Goal: Task Accomplishment & Management: Manage account settings

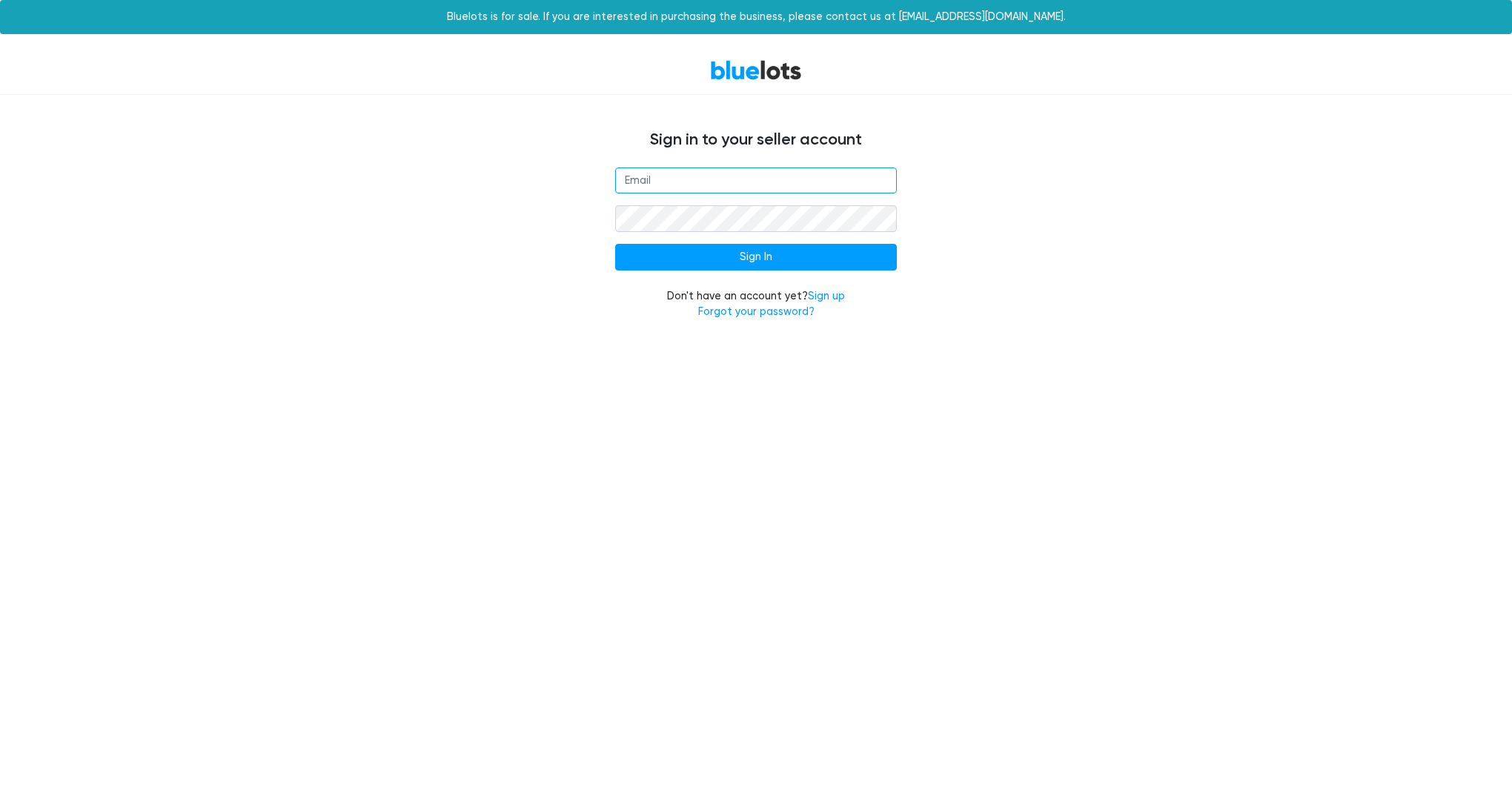
type input "[EMAIL_ADDRESS][DOMAIN_NAME]"
click at [1062, 207] on div "[EMAIL_ADDRESS][DOMAIN_NAME] Sign In Don't have an account yet? Sign up Forgot …" at bounding box center [756, 253] width 912 height 171
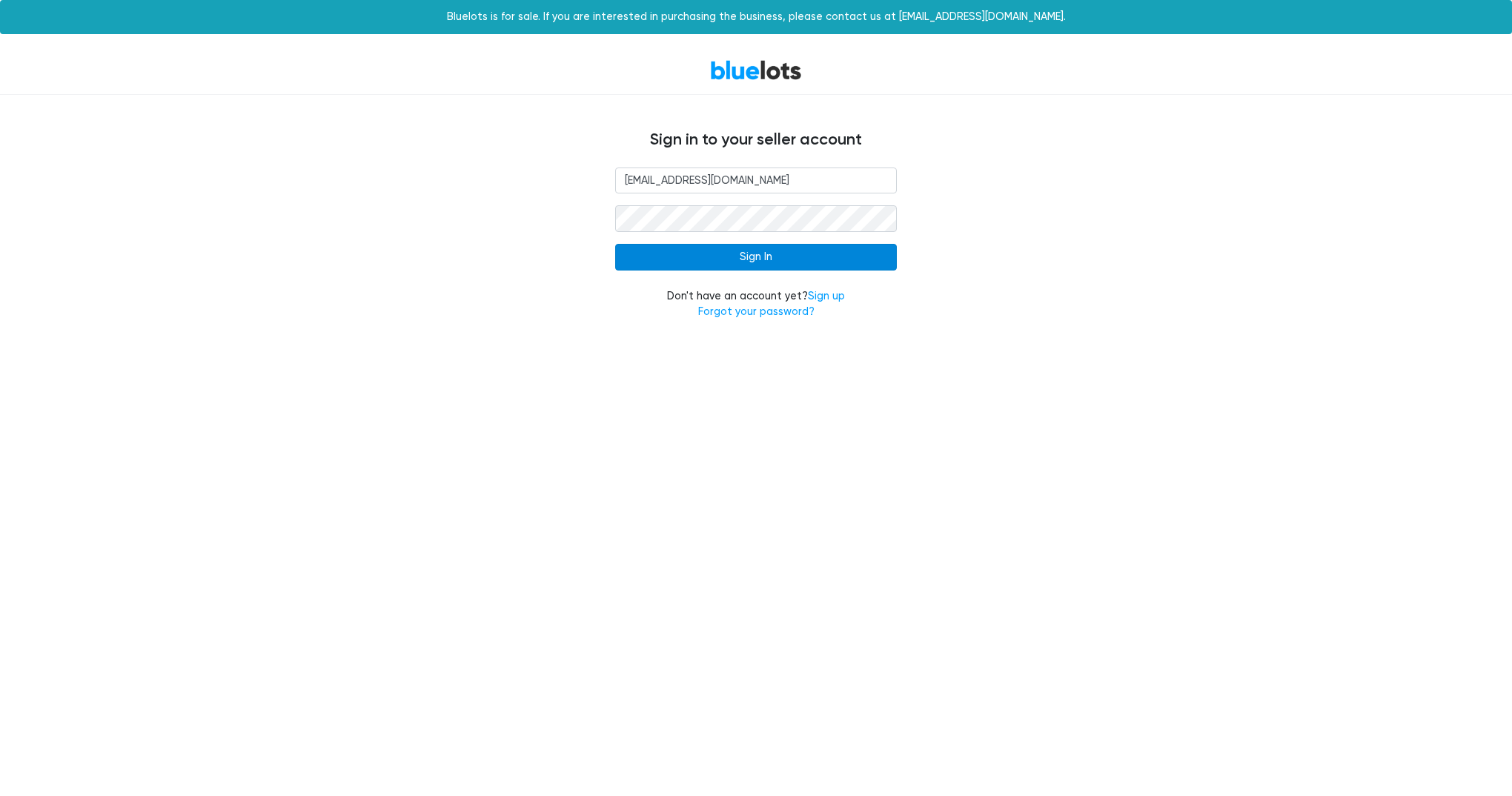
click at [736, 257] on input "Sign In" at bounding box center [756, 257] width 281 height 26
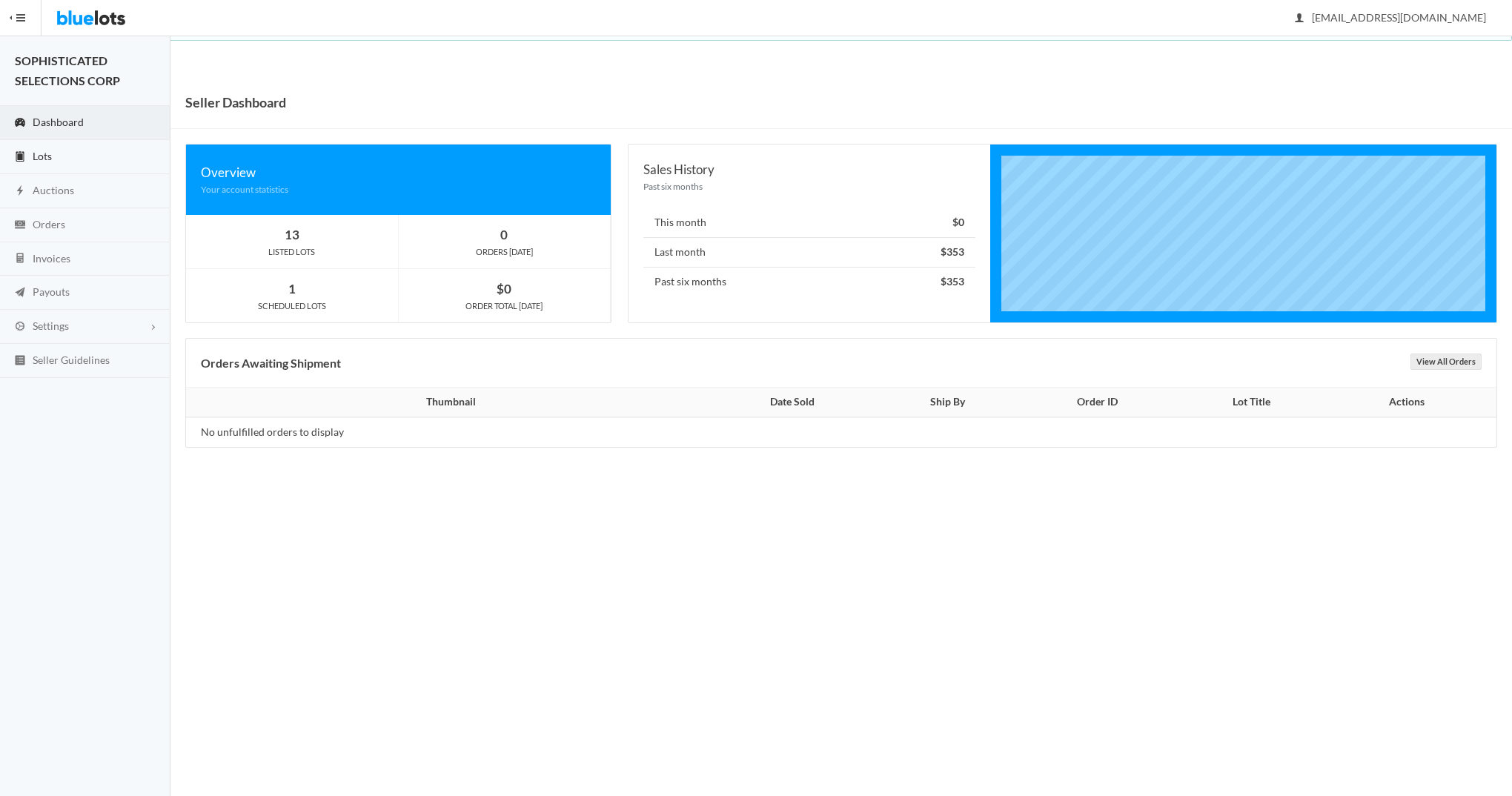
click at [29, 149] on link "Lots" at bounding box center [85, 157] width 171 height 34
